Goal: Entertainment & Leisure: Browse casually

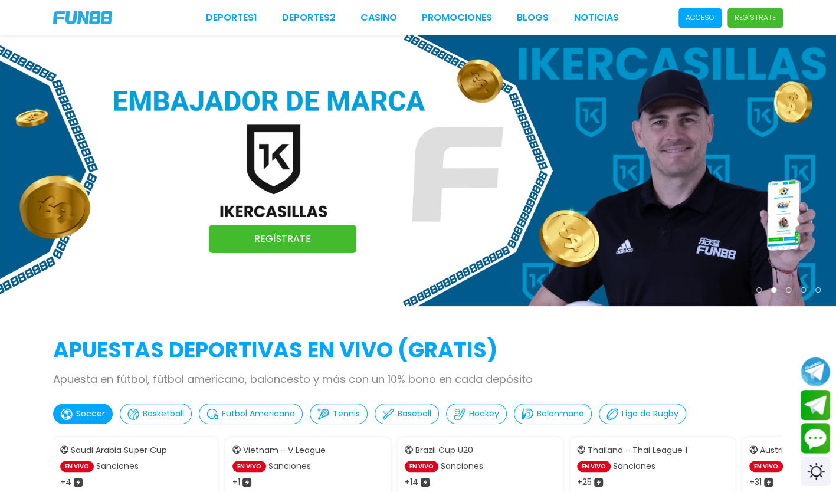
click at [712, 20] on p "Acceso" at bounding box center [700, 17] width 29 height 11
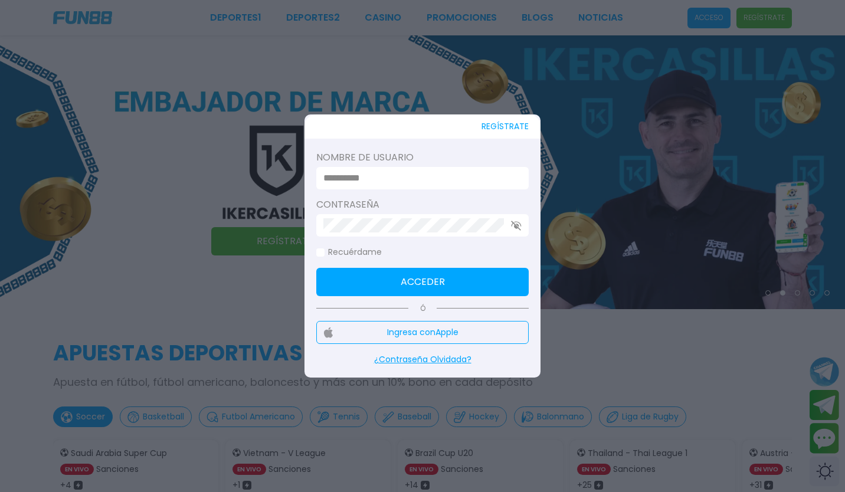
click at [424, 175] on input at bounding box center [418, 178] width 191 height 14
type input "*"
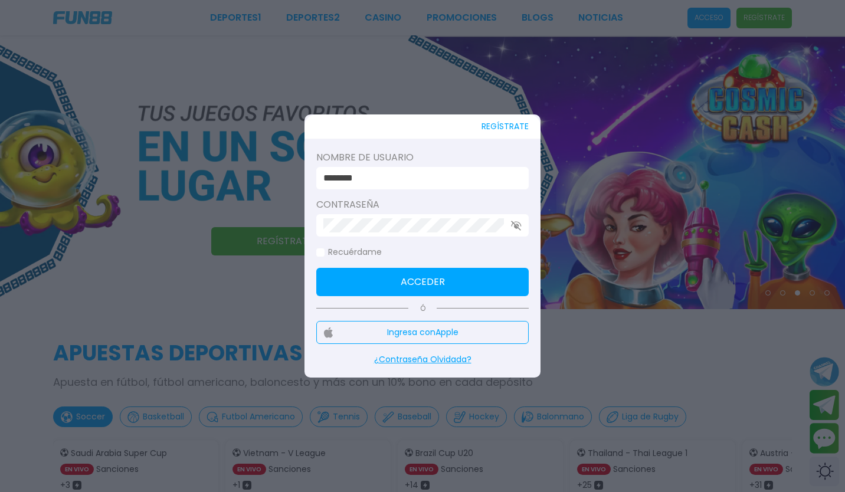
type input "********"
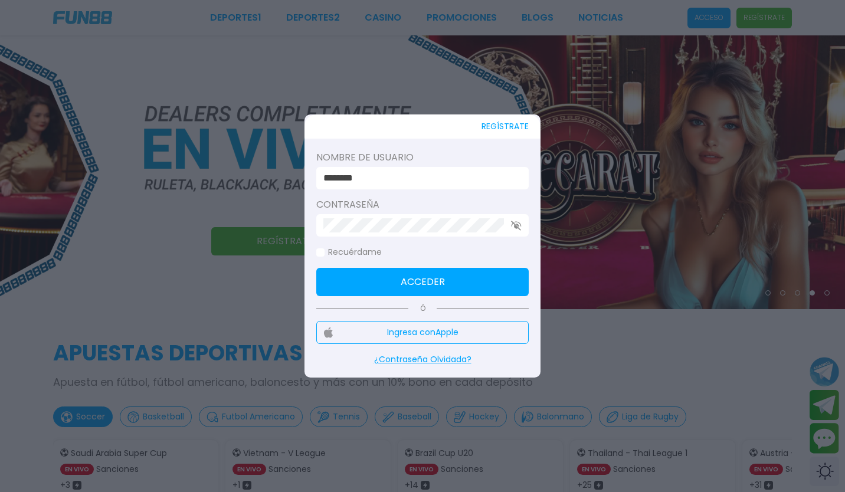
click button "Acceder" at bounding box center [422, 282] width 212 height 28
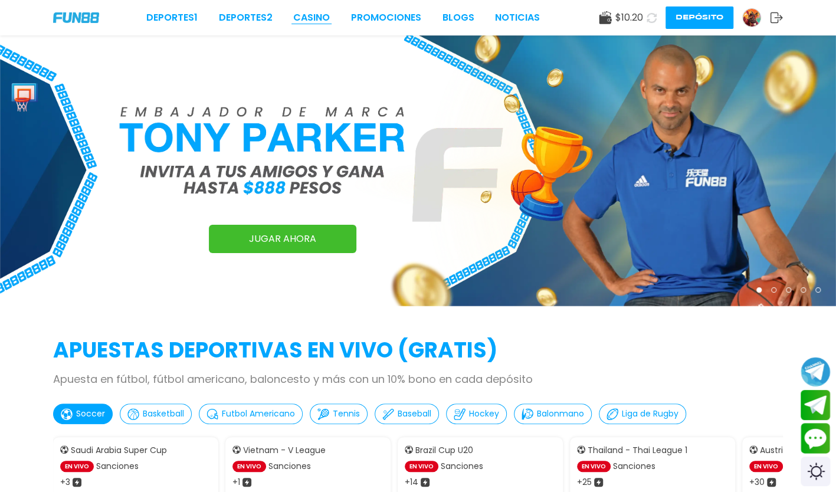
drag, startPoint x: 306, startPoint y: 25, endPoint x: 316, endPoint y: 19, distance: 11.6
click at [316, 19] on div "Deportes 1 Deportes 2 CASINO Promociones BLOGS NOTICIAS $ 10.20 Depósito" at bounding box center [418, 17] width 836 height 35
click at [316, 19] on link "CASINO" at bounding box center [311, 18] width 37 height 14
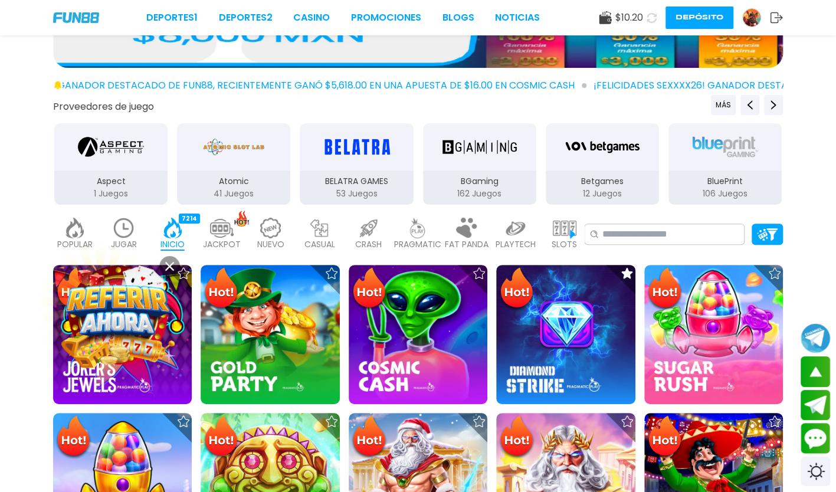
scroll to position [174, 0]
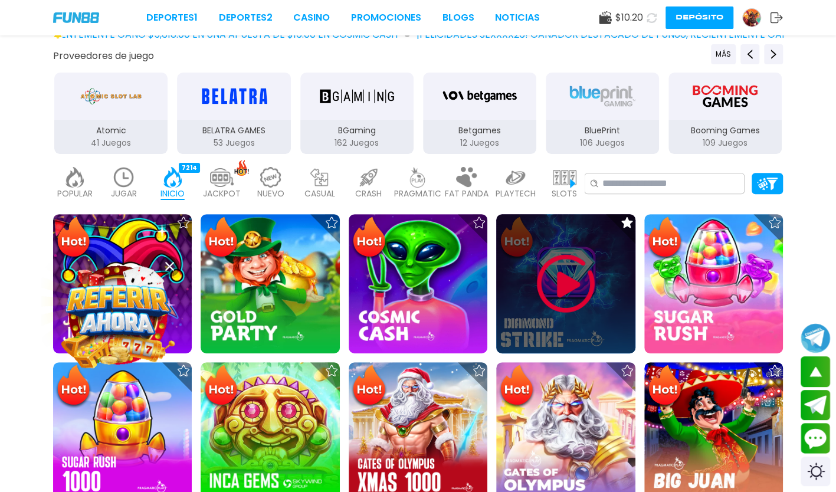
click at [557, 258] on img at bounding box center [566, 283] width 71 height 71
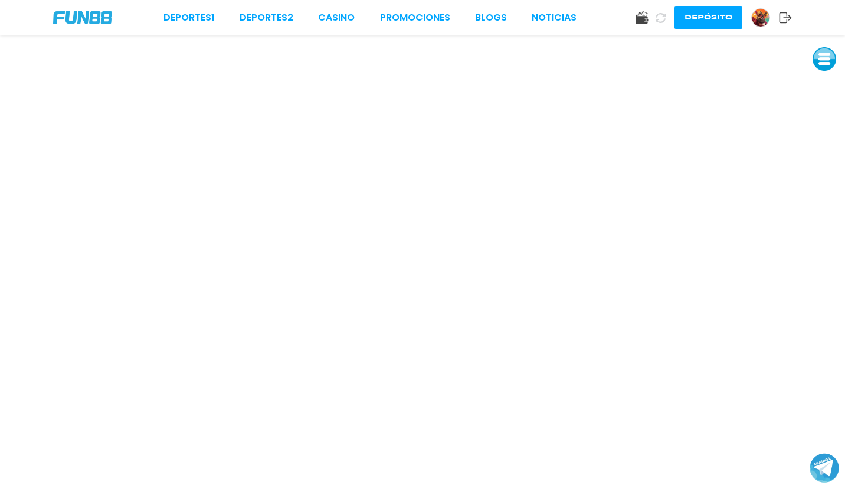
click at [342, 19] on link "CASINO" at bounding box center [336, 18] width 37 height 14
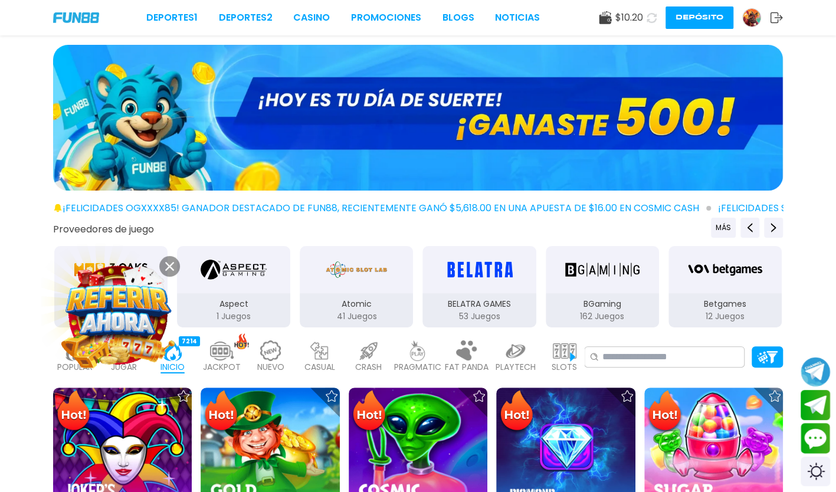
scroll to position [11, 0]
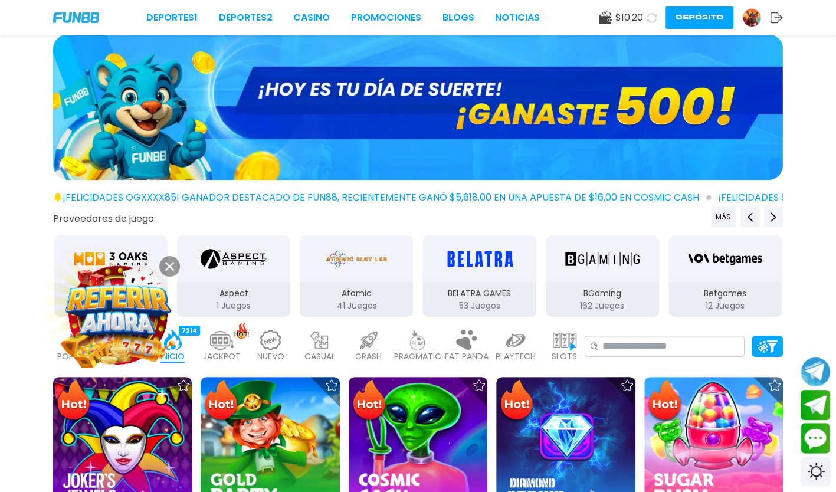
click at [831, 43] on div at bounding box center [418, 109] width 836 height 150
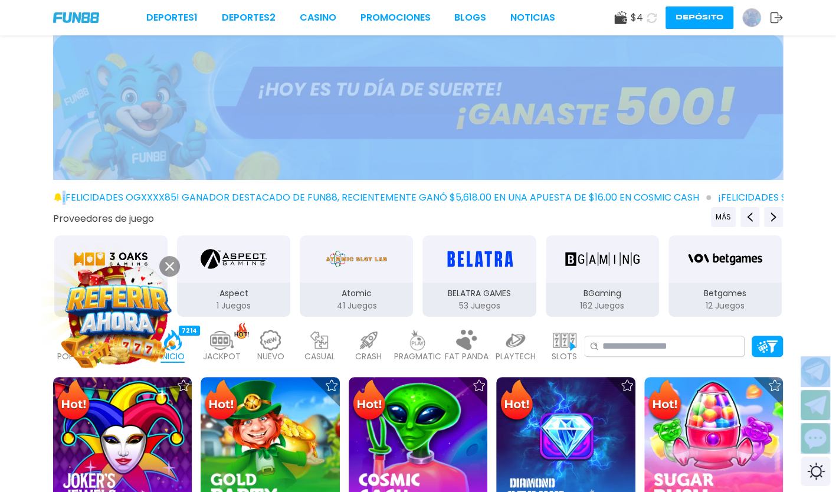
drag, startPoint x: 831, startPoint y: 43, endPoint x: 844, endPoint y: 54, distance: 17.2
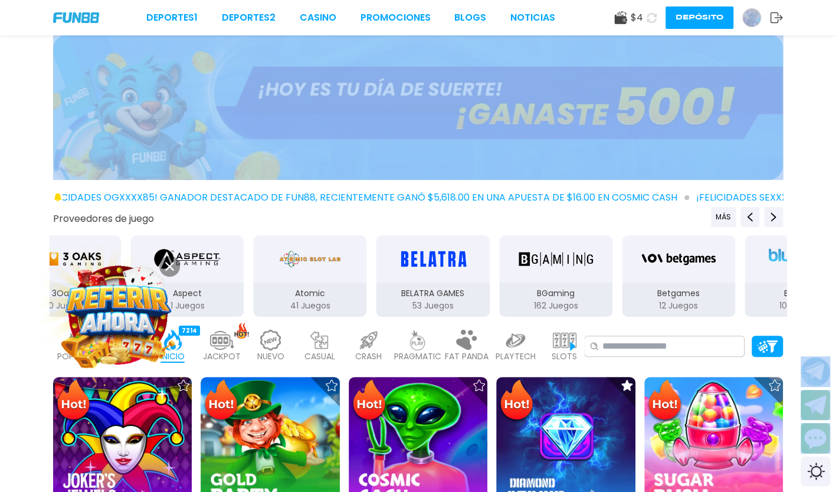
scroll to position [546, 0]
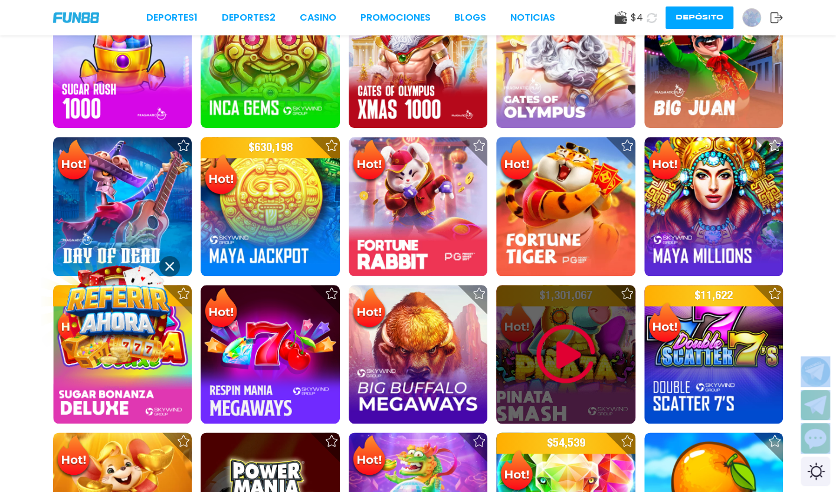
click at [593, 334] on img at bounding box center [566, 354] width 71 height 71
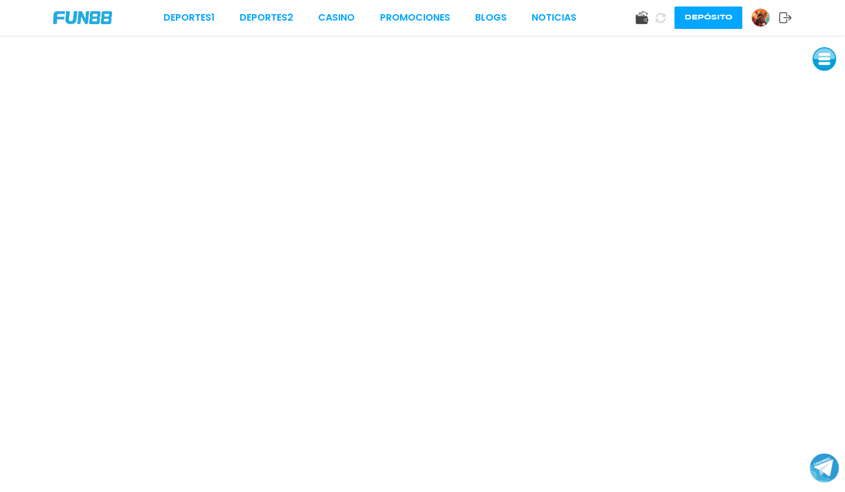
click at [14, 7] on div "Deportes 1 Deportes 2 CASINO Promociones BLOGS NOTICIAS Depósito" at bounding box center [422, 17] width 845 height 35
click at [763, 15] on img at bounding box center [761, 18] width 18 height 18
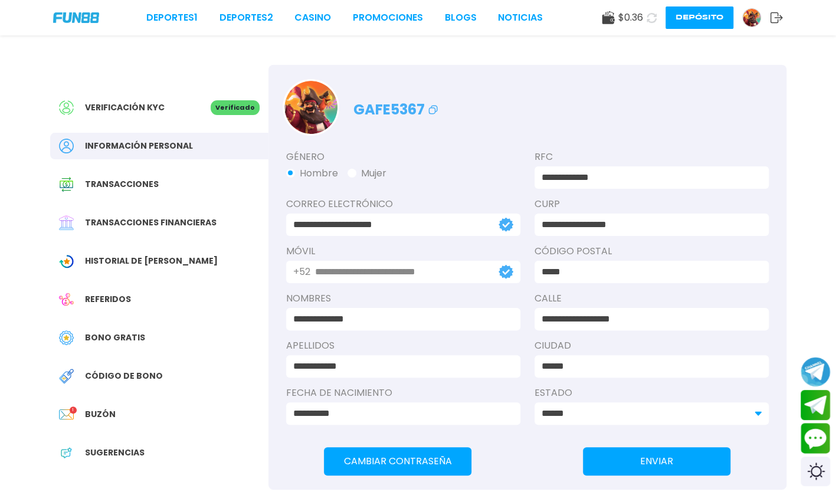
click at [102, 333] on span "Bono Gratis" at bounding box center [115, 338] width 60 height 12
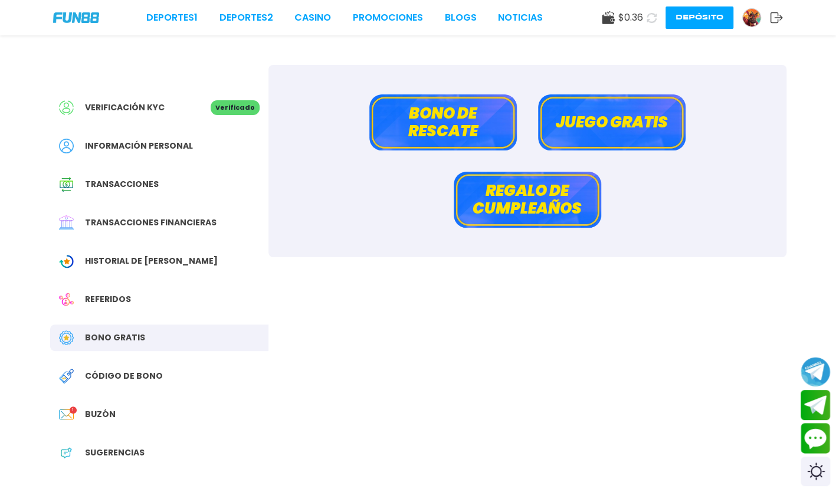
click at [515, 132] on button "Bono de rescate" at bounding box center [443, 122] width 148 height 56
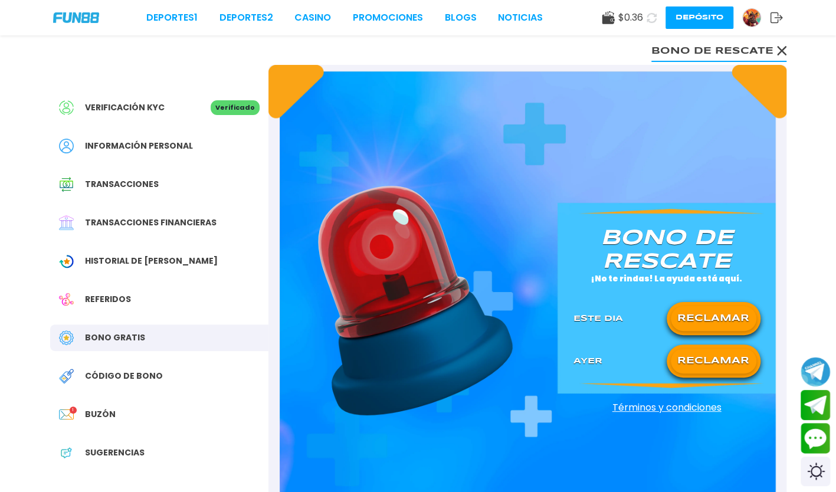
click at [689, 313] on button "RECLAMAR" at bounding box center [714, 318] width 86 height 25
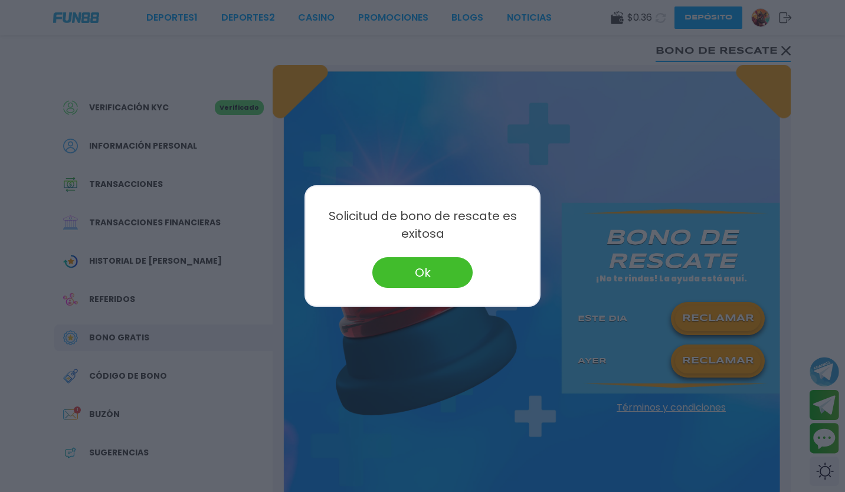
click at [415, 276] on button "Ok" at bounding box center [422, 272] width 100 height 31
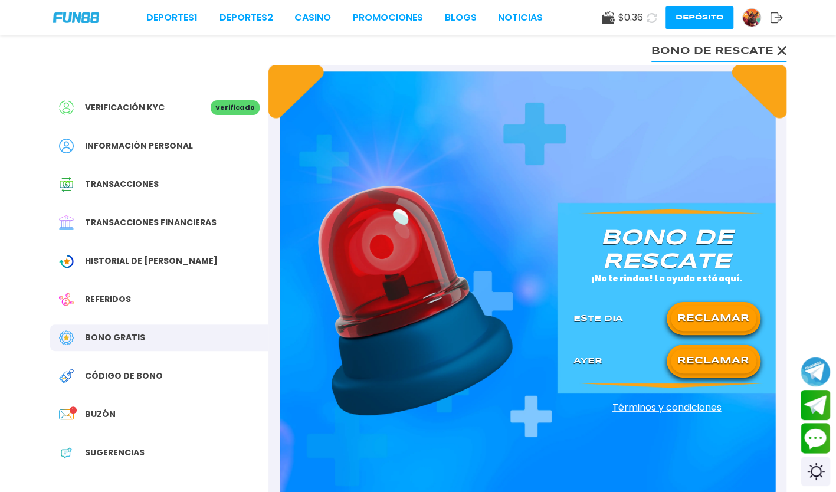
click at [702, 365] on button "RECLAMAR" at bounding box center [714, 361] width 86 height 25
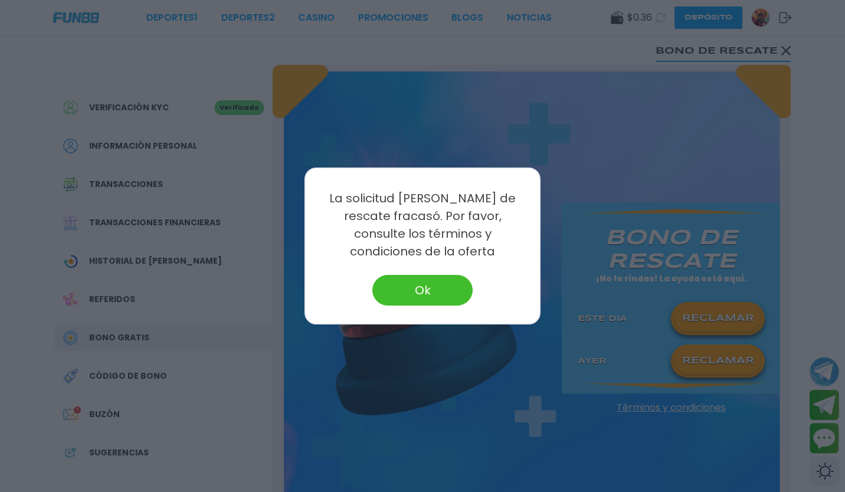
click at [443, 275] on button "Ok" at bounding box center [422, 290] width 100 height 31
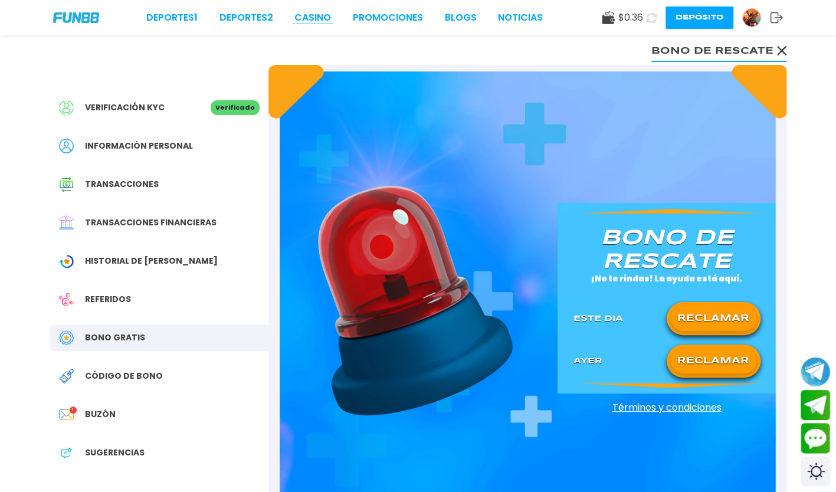
click at [304, 22] on link "CASINO" at bounding box center [312, 18] width 37 height 14
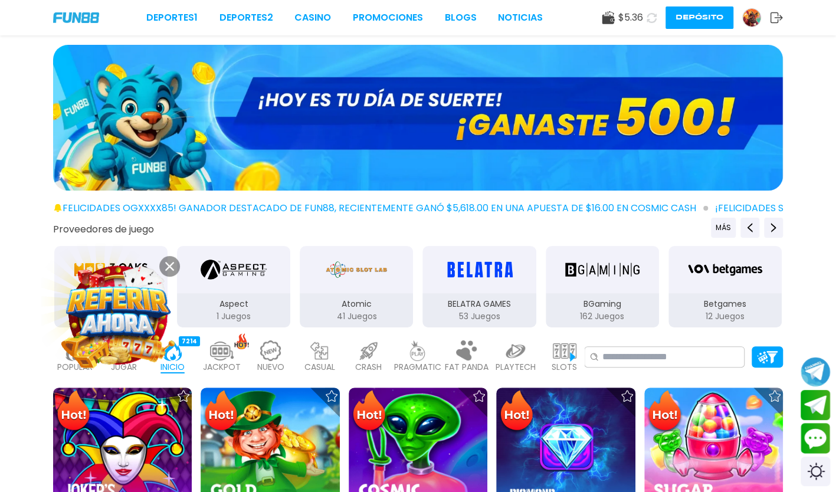
click at [656, 18] on icon at bounding box center [652, 18] width 10 height 10
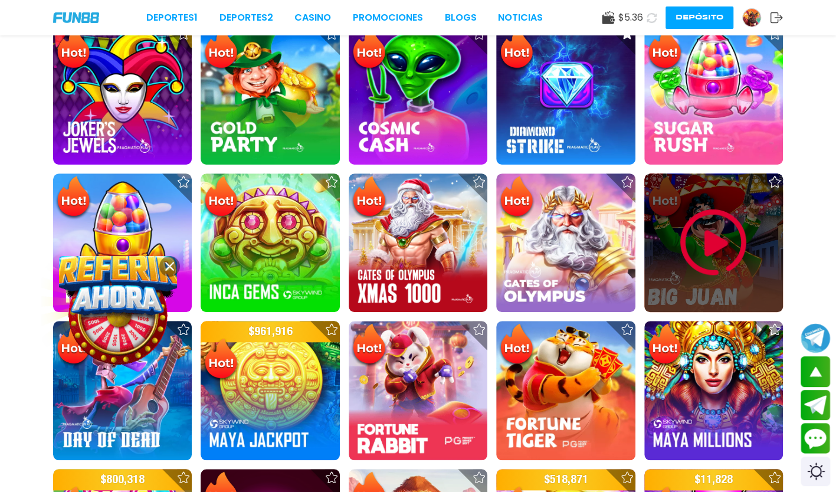
scroll to position [386, 0]
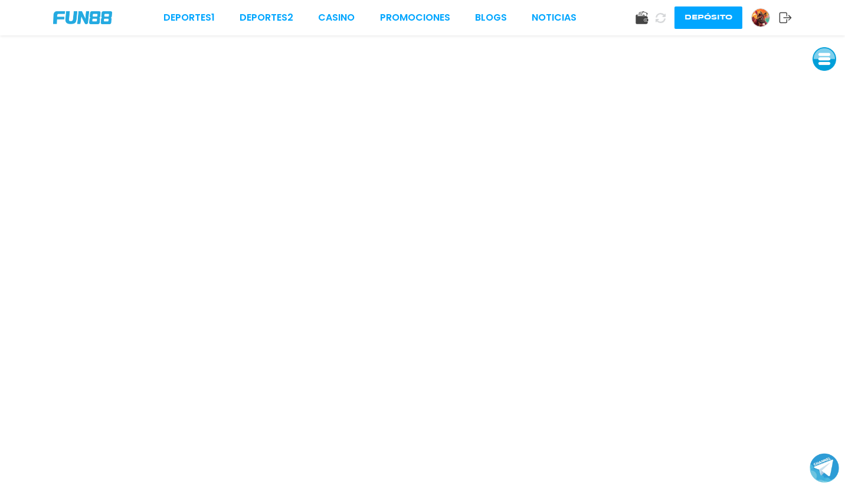
drag, startPoint x: 359, startPoint y: 15, endPoint x: 322, endPoint y: 8, distance: 38.5
click at [322, 8] on div "Deportes 1 Deportes 2 CASINO Promociones BLOGS NOTICIAS Depósito" at bounding box center [422, 17] width 845 height 35
click at [326, 8] on div "Deportes 1 Deportes 2 CASINO Promociones BLOGS NOTICIAS Depósito" at bounding box center [422, 17] width 845 height 35
click at [339, 23] on link "CASINO" at bounding box center [336, 18] width 37 height 14
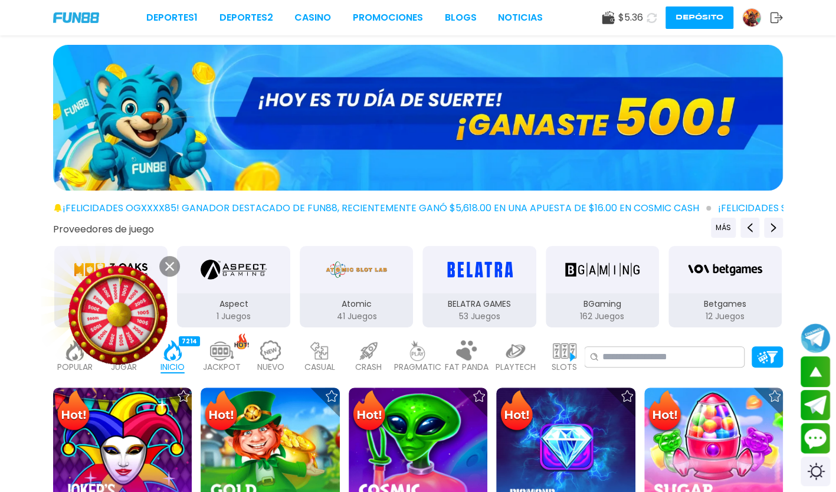
scroll to position [430, 0]
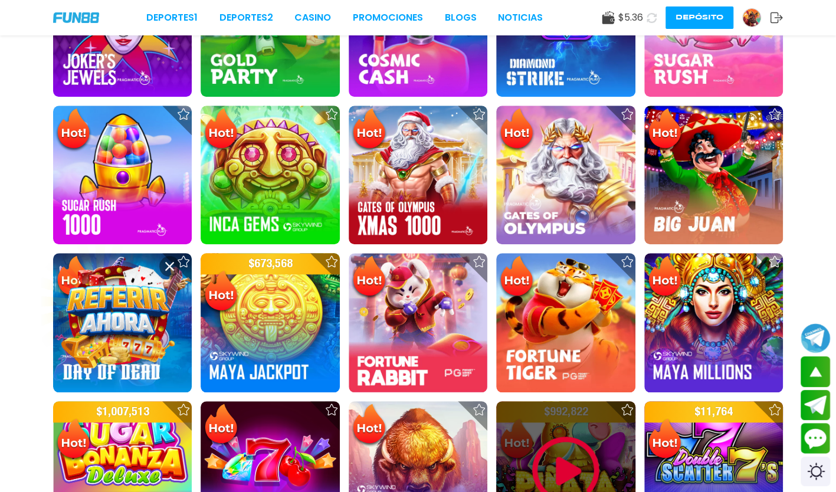
click at [559, 436] on img at bounding box center [566, 470] width 71 height 71
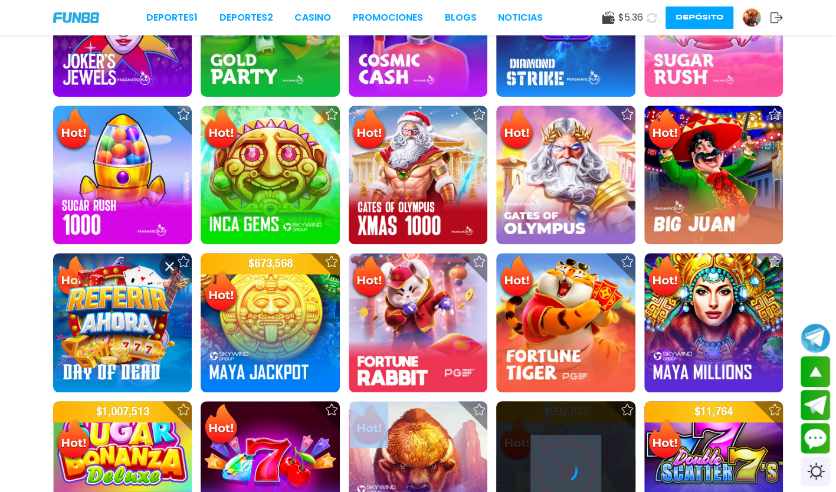
click at [559, 436] on div at bounding box center [565, 470] width 139 height 139
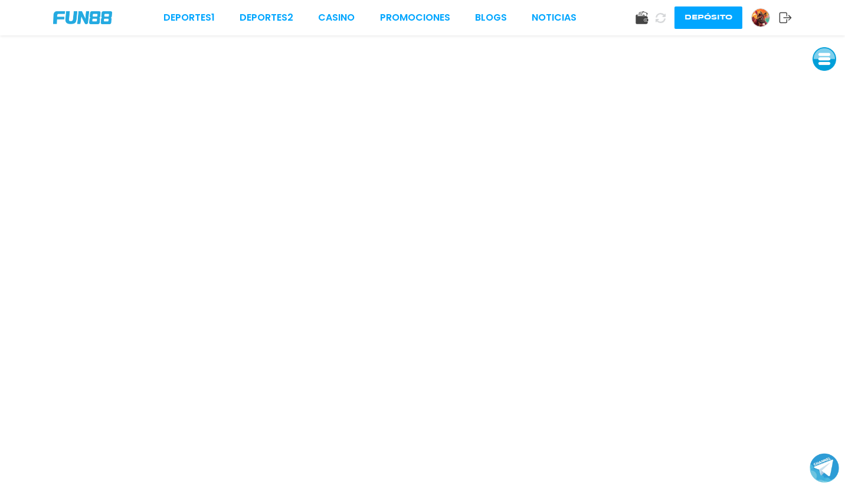
drag, startPoint x: 60, startPoint y: 2, endPoint x: 73, endPoint y: 24, distance: 25.2
click at [73, 24] on div "Deportes 1 Deportes 2 CASINO Promociones BLOGS NOTICIAS Depósito" at bounding box center [422, 17] width 845 height 35
click at [73, 24] on img at bounding box center [82, 17] width 59 height 13
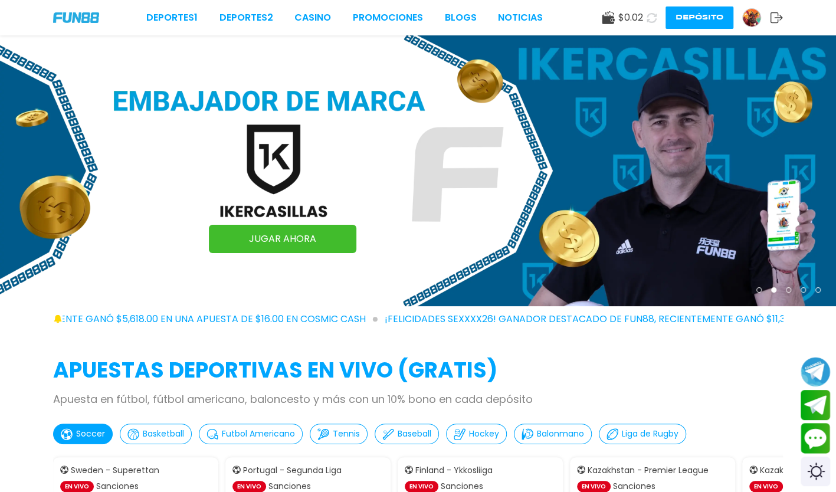
click at [89, 91] on img at bounding box center [418, 170] width 836 height 271
